Goal: Find specific page/section: Find specific page/section

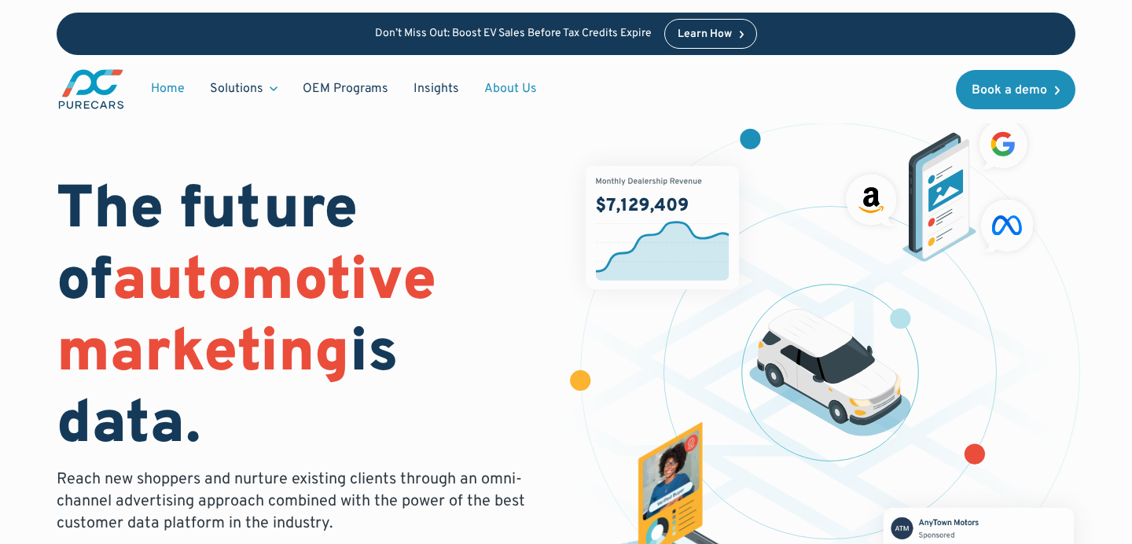
click at [506, 89] on link "About Us" at bounding box center [511, 89] width 78 height 30
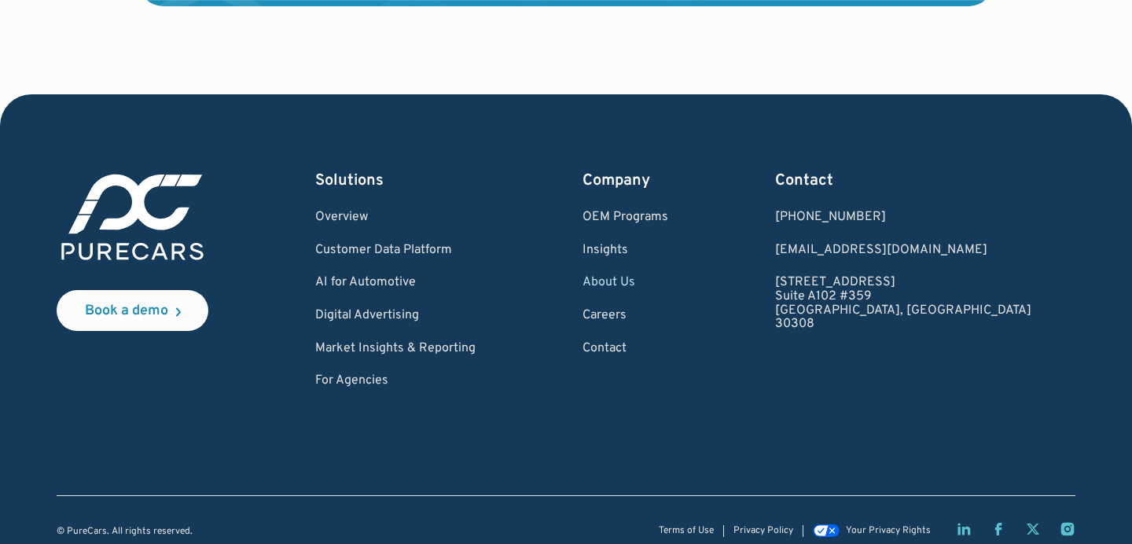
scroll to position [4548, 0]
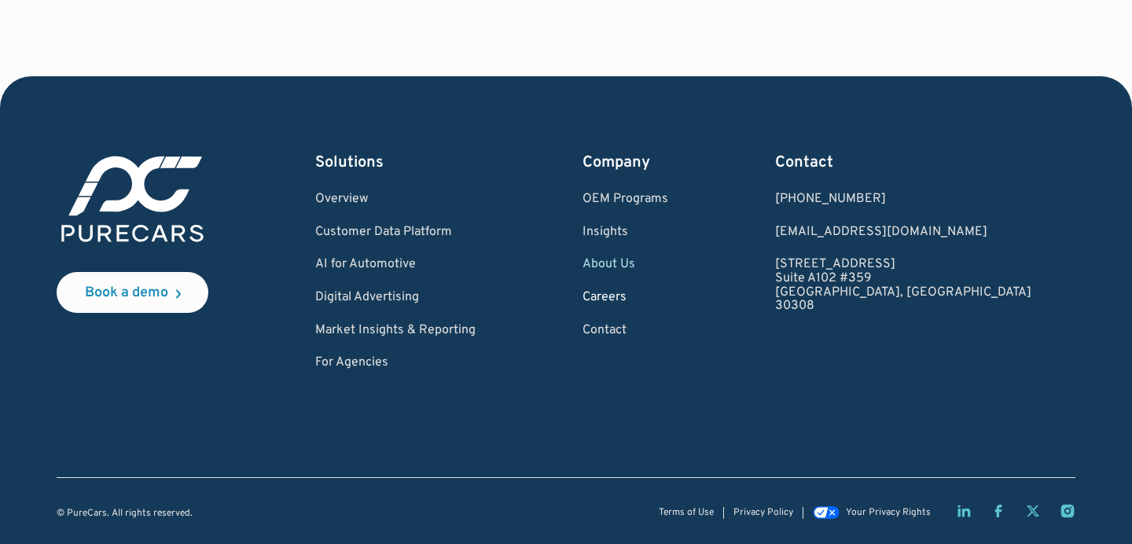
click at [663, 292] on link "Careers" at bounding box center [625, 298] width 86 height 14
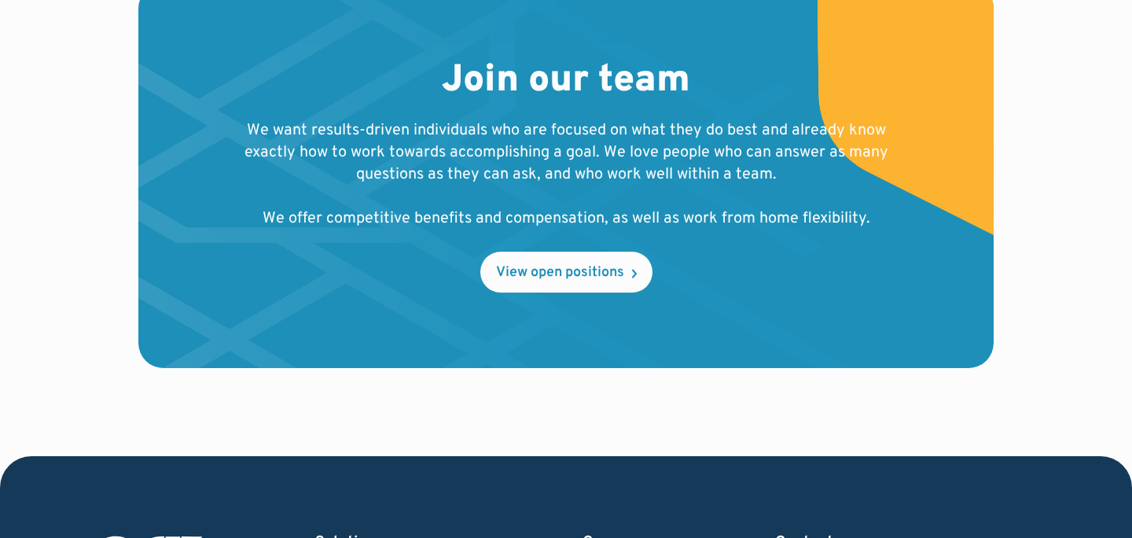
scroll to position [1716, 0]
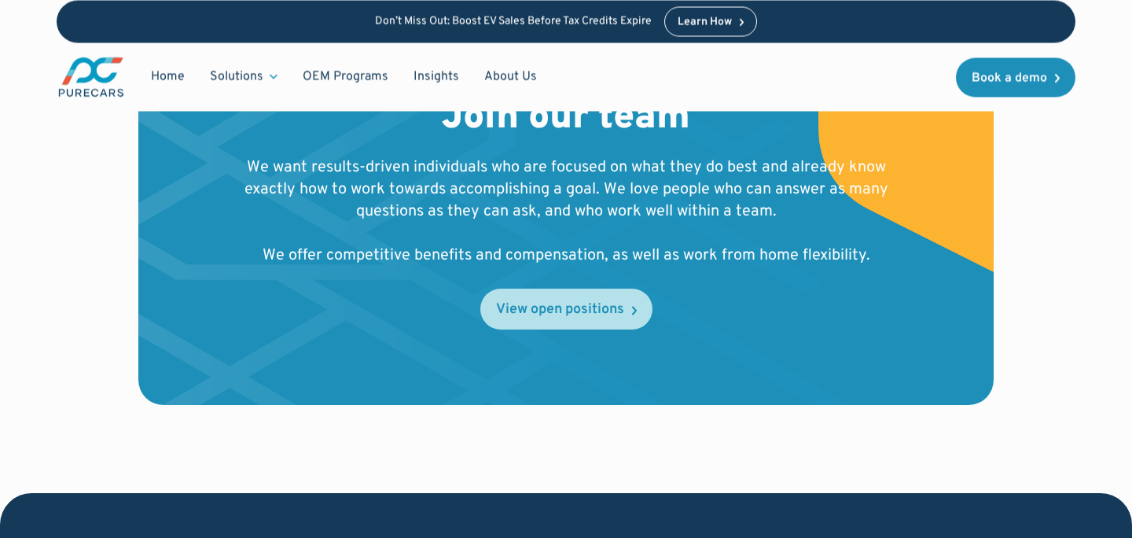
click at [576, 324] on link "View open positions" at bounding box center [566, 308] width 172 height 41
